Goal: Task Accomplishment & Management: Use online tool/utility

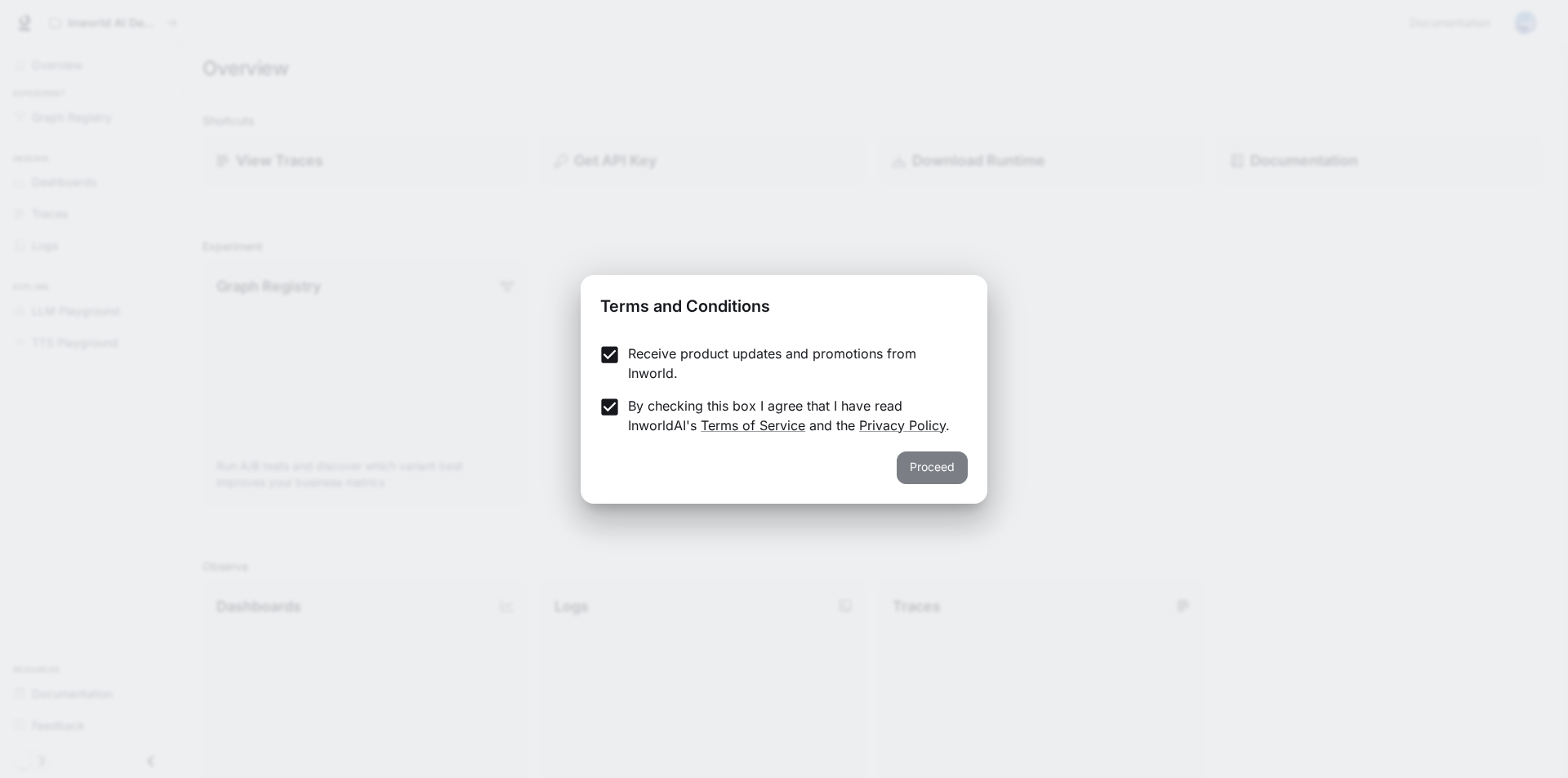
click at [938, 472] on button "Proceed" at bounding box center [931, 467] width 71 height 32
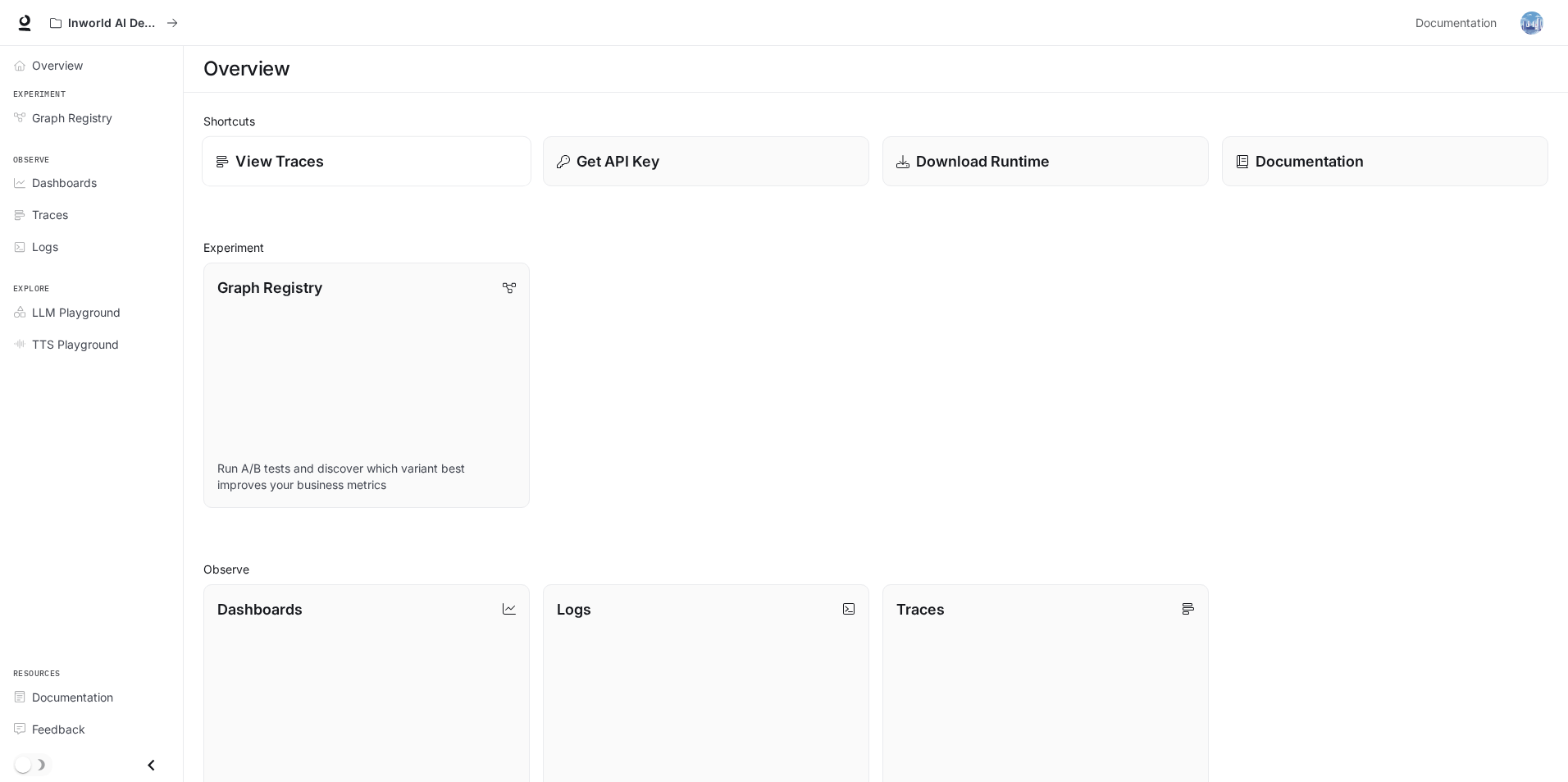
click at [421, 157] on div "View Traces" at bounding box center [366, 161] width 302 height 22
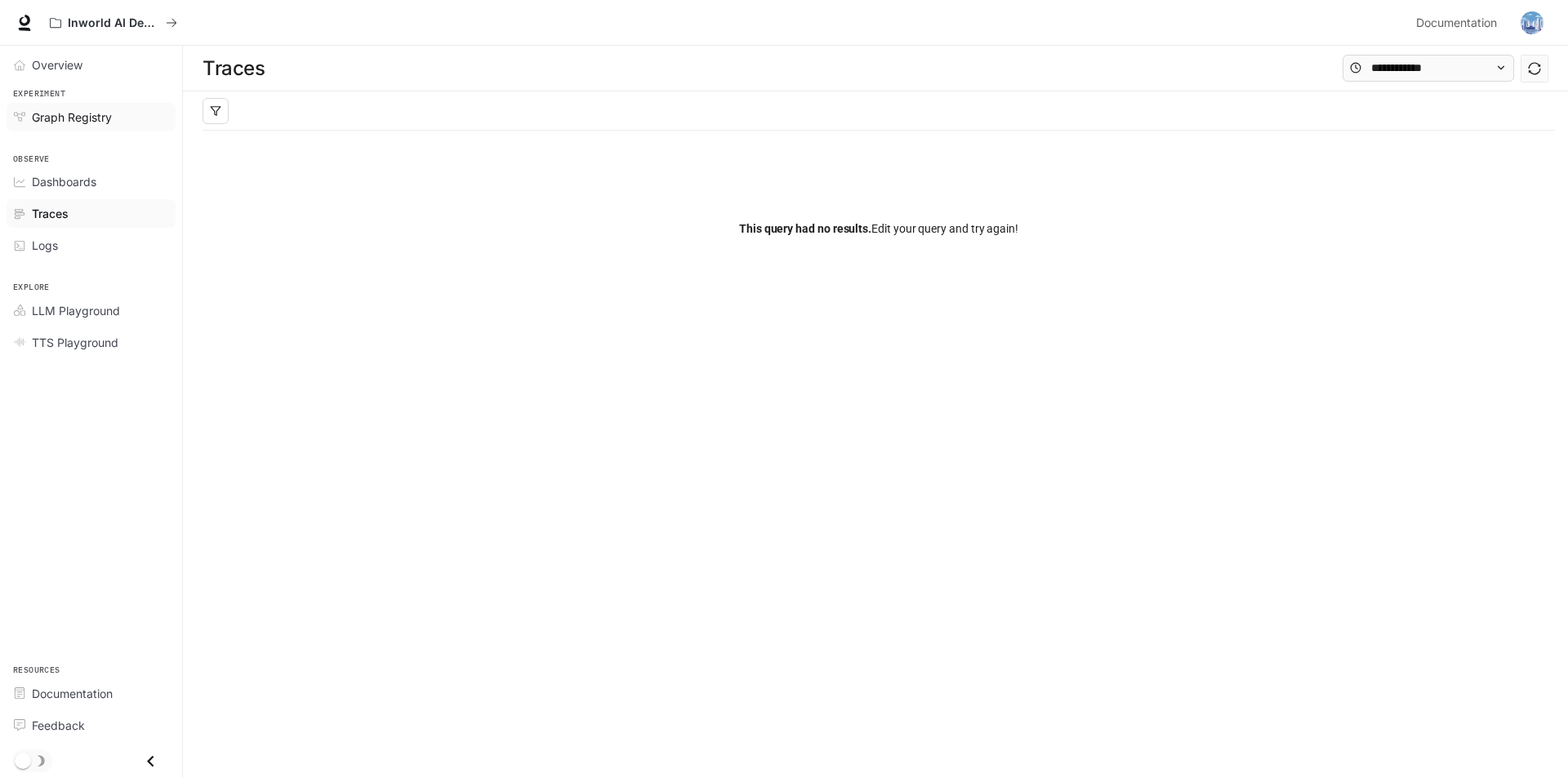
click at [97, 123] on span "Graph Registry" at bounding box center [72, 117] width 80 height 17
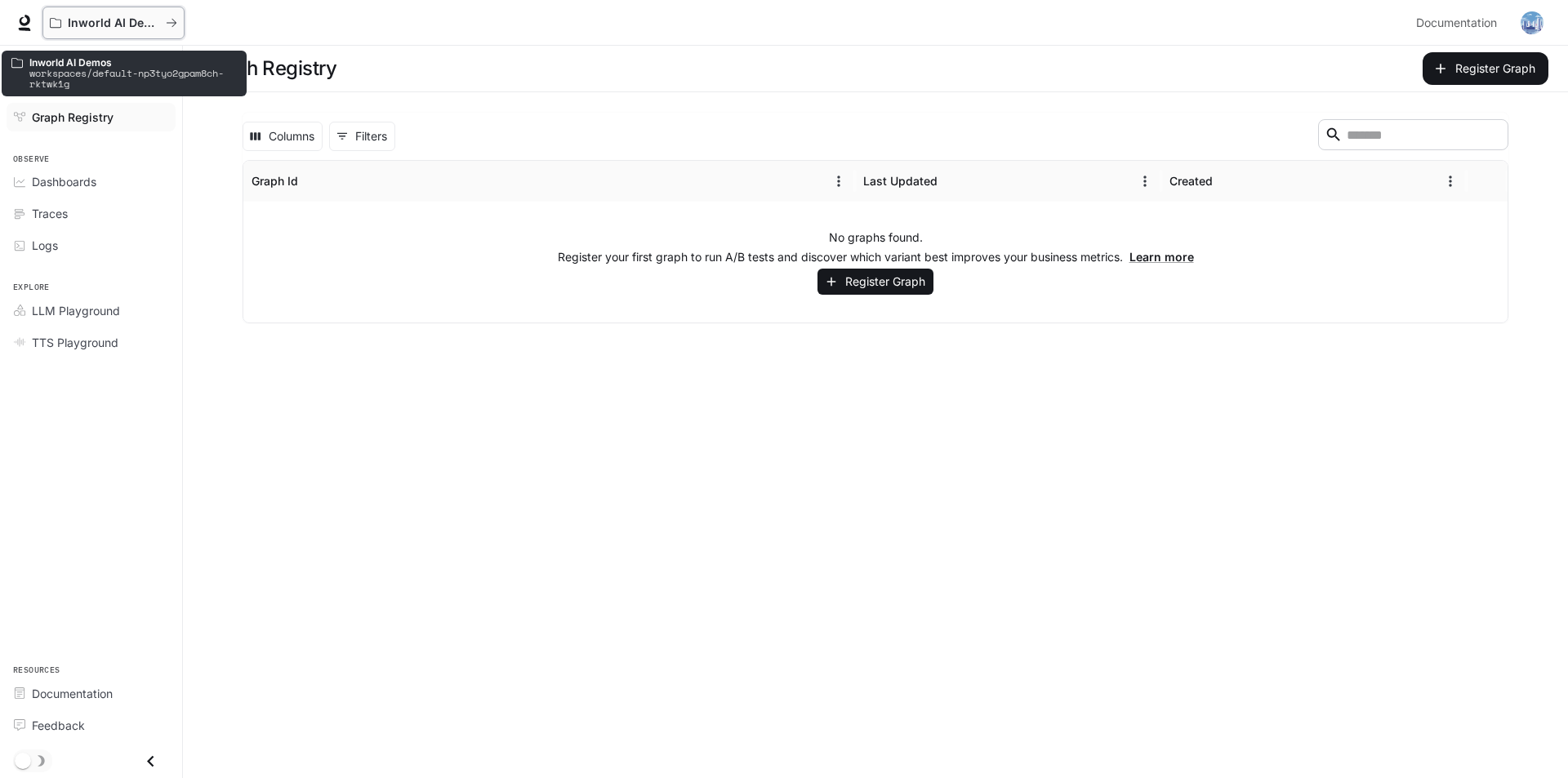
click at [143, 16] on p "Inworld AI Demos" at bounding box center [113, 23] width 91 height 14
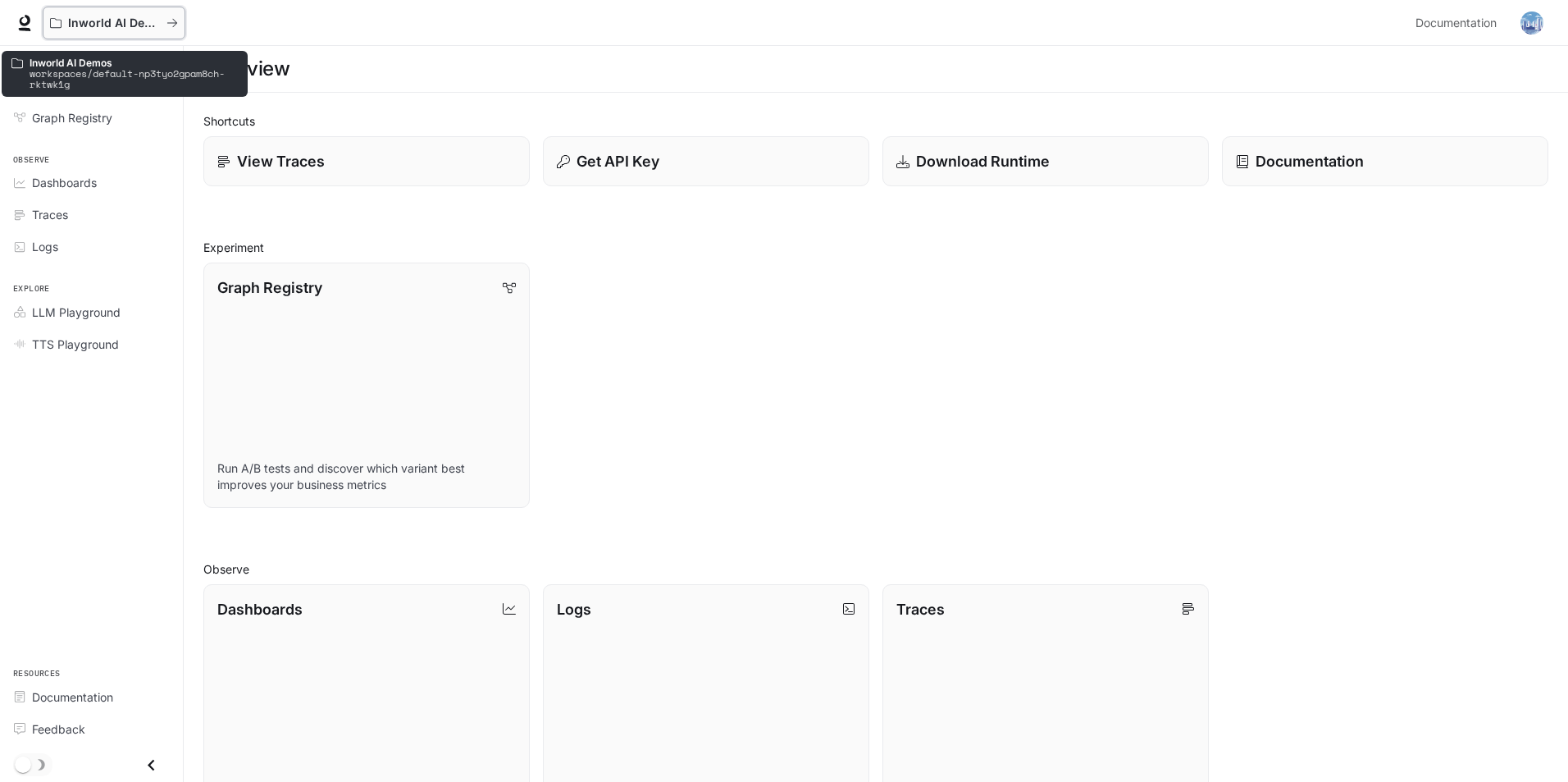
click at [169, 21] on icon "All workspaces" at bounding box center [172, 22] width 11 height 11
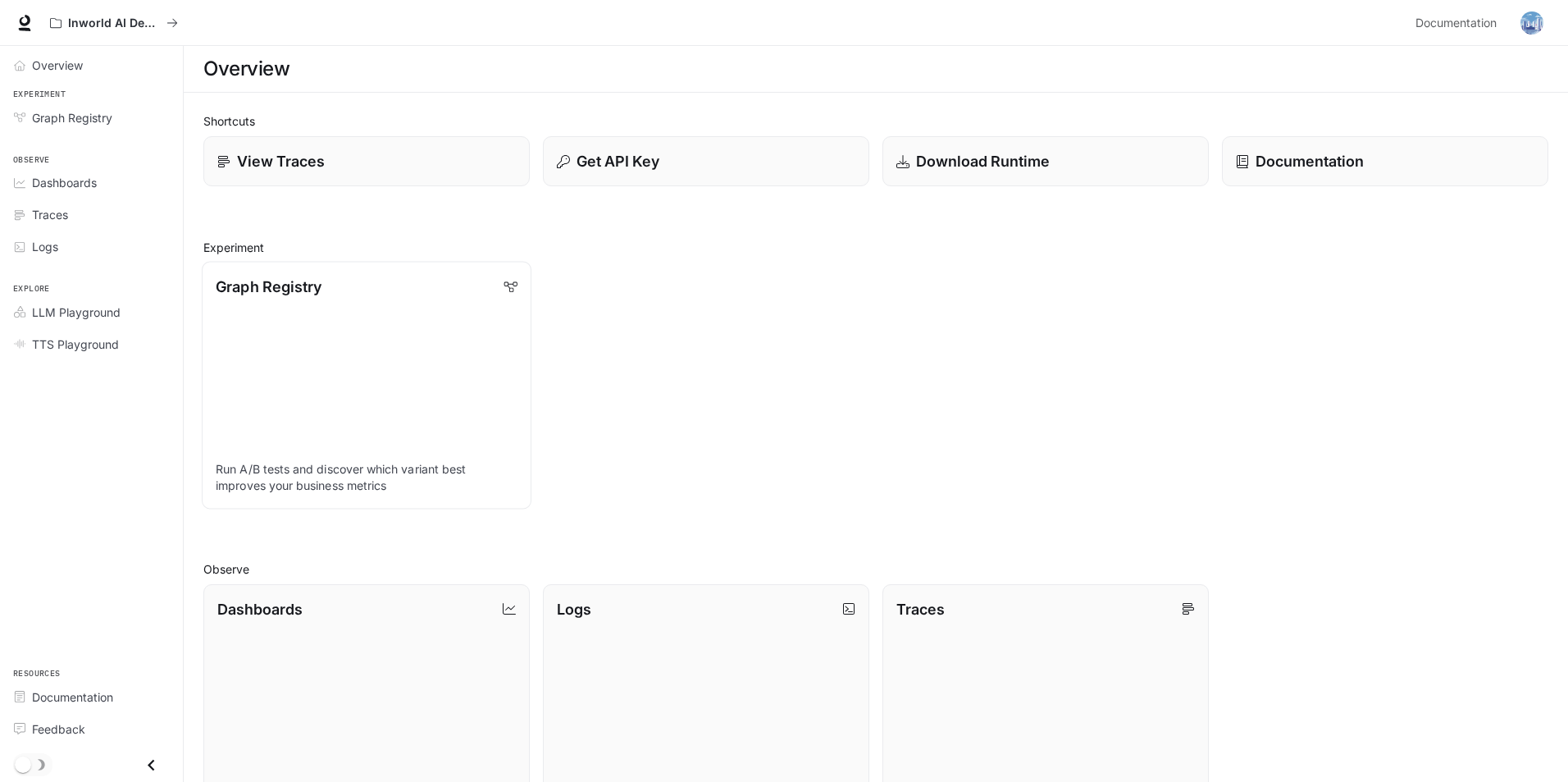
click at [390, 405] on link "Graph Registry Run A/B tests and discover which variant best improves your busi…" at bounding box center [366, 385] width 330 height 247
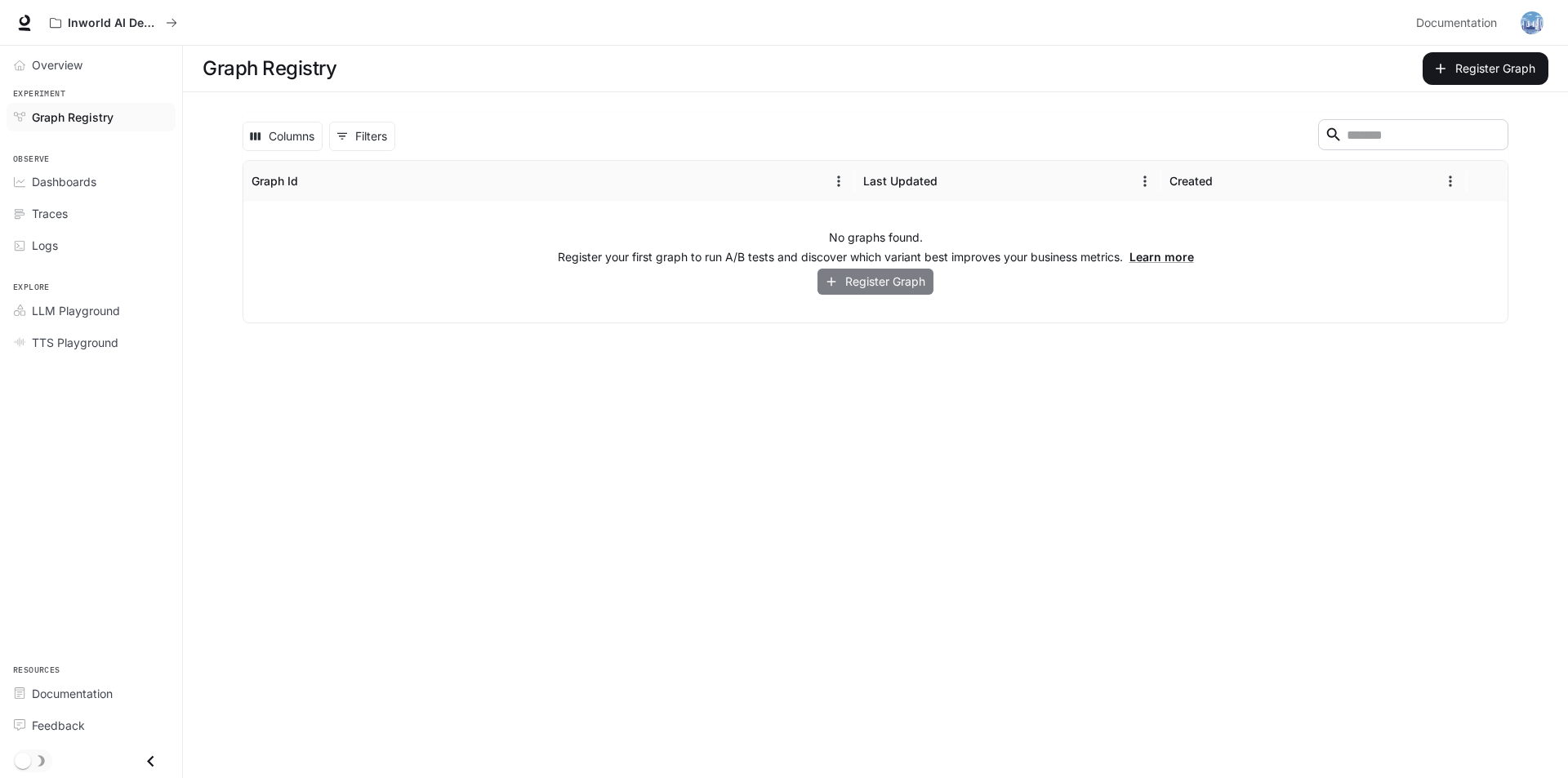
click at [859, 284] on button "Register Graph" at bounding box center [876, 282] width 116 height 27
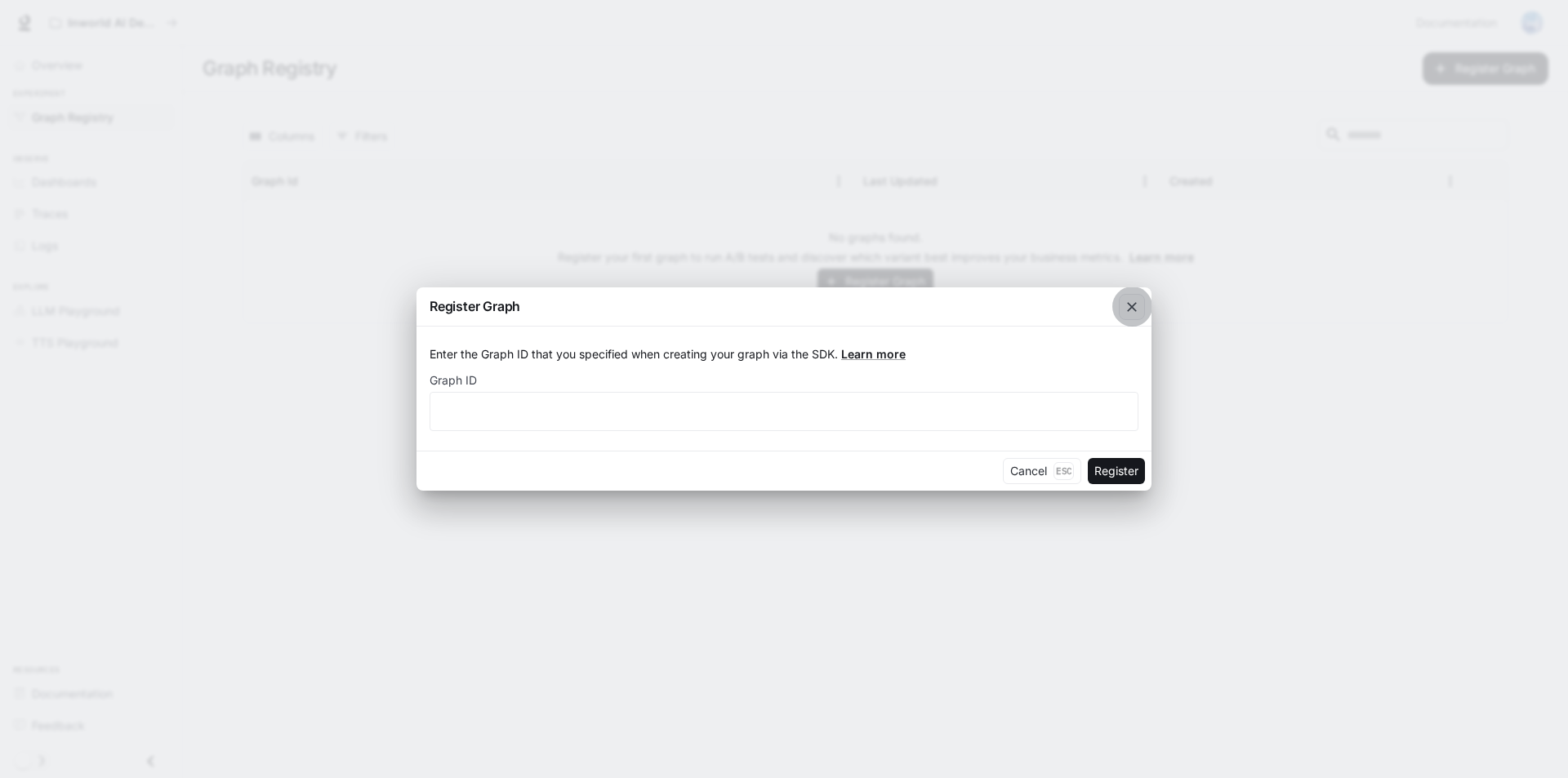
click at [1125, 306] on icon "button" at bounding box center [1131, 307] width 16 height 16
